Goal: Transaction & Acquisition: Purchase product/service

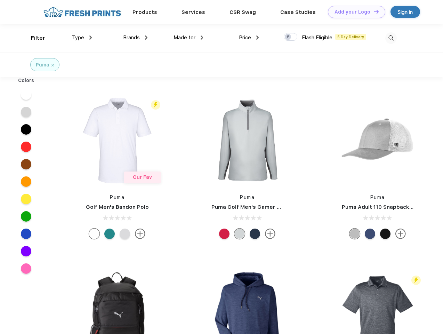
scroll to position [0, 0]
click at [354, 12] on link "Add your Logo Design Tool" at bounding box center [356, 12] width 57 height 12
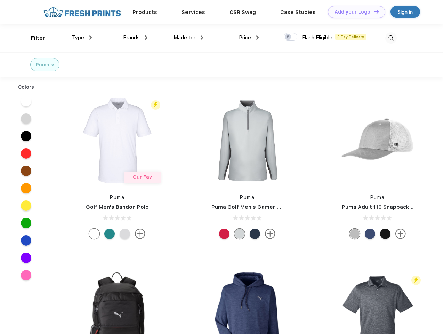
click at [0, 0] on div "Design Tool" at bounding box center [0, 0] width 0 height 0
click at [373, 11] on link "Add your Logo Design Tool" at bounding box center [356, 12] width 57 height 12
click at [33, 38] on div "Filter" at bounding box center [38, 38] width 14 height 8
click at [82, 38] on span "Type" at bounding box center [78, 37] width 12 height 6
click at [135, 38] on span "Brands" at bounding box center [131, 37] width 17 height 6
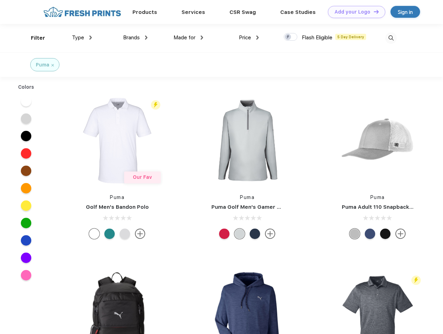
click at [189, 38] on span "Made for" at bounding box center [185, 37] width 22 height 6
click at [249, 38] on span "Price" at bounding box center [245, 37] width 12 height 6
click at [291, 37] on div at bounding box center [291, 37] width 14 height 8
click at [288, 37] on input "checkbox" at bounding box center [286, 35] width 5 height 5
click at [391, 38] on img at bounding box center [391, 37] width 11 height 11
